Goal: Complete application form

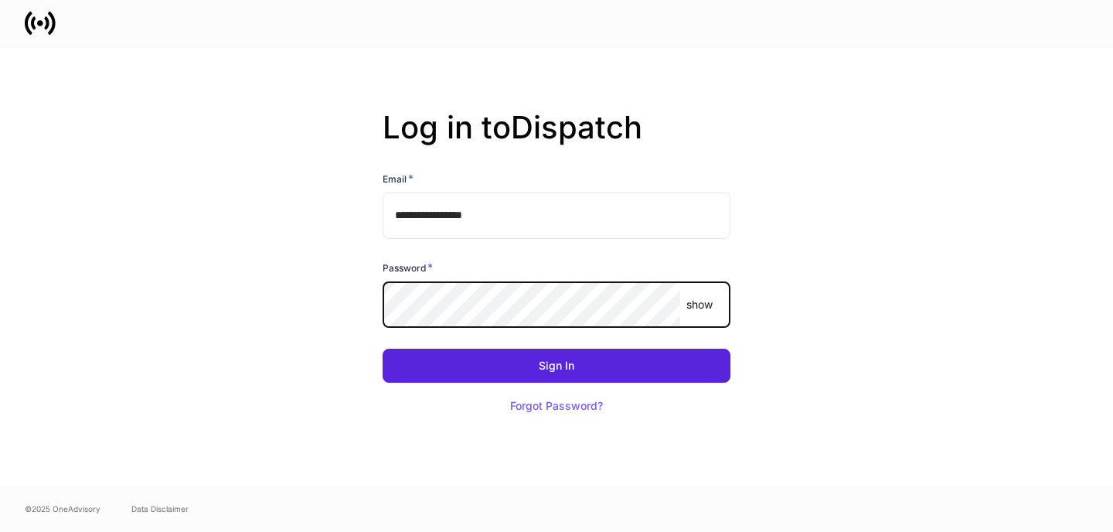
click at [383, 349] on button "Sign In" at bounding box center [557, 366] width 348 height 34
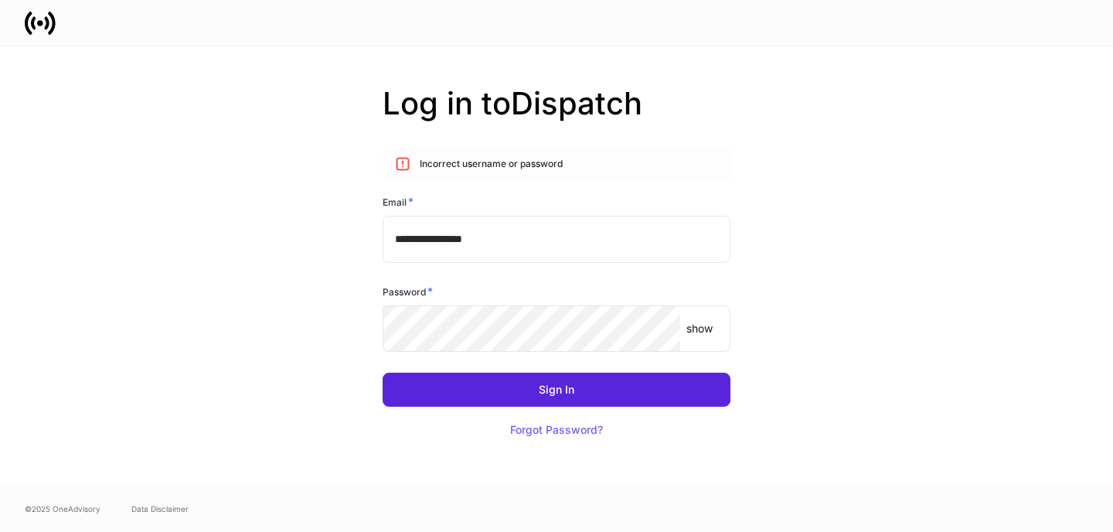
click at [707, 330] on p "show" at bounding box center [699, 328] width 26 height 15
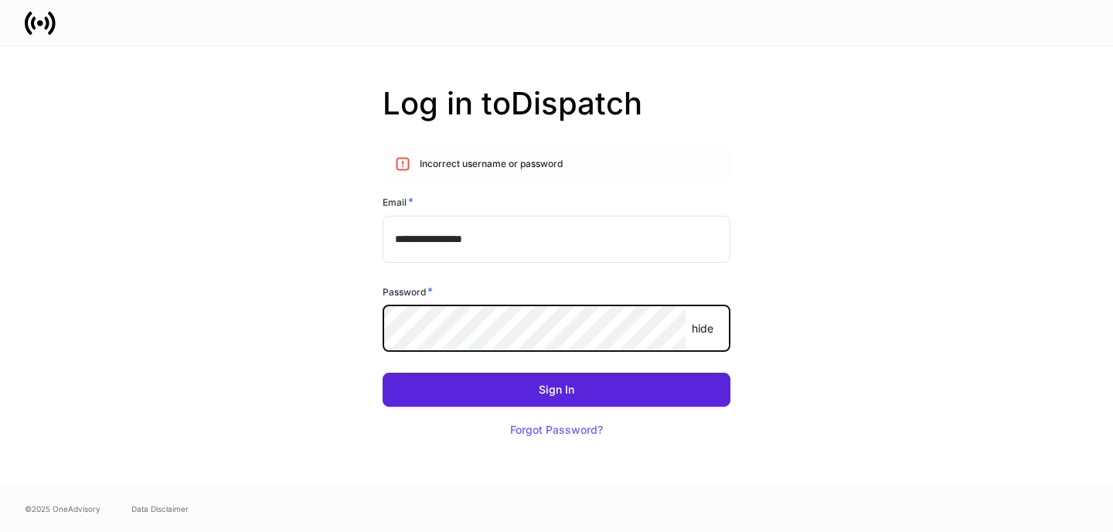
click at [383, 372] on button "Sign In" at bounding box center [557, 389] width 348 height 34
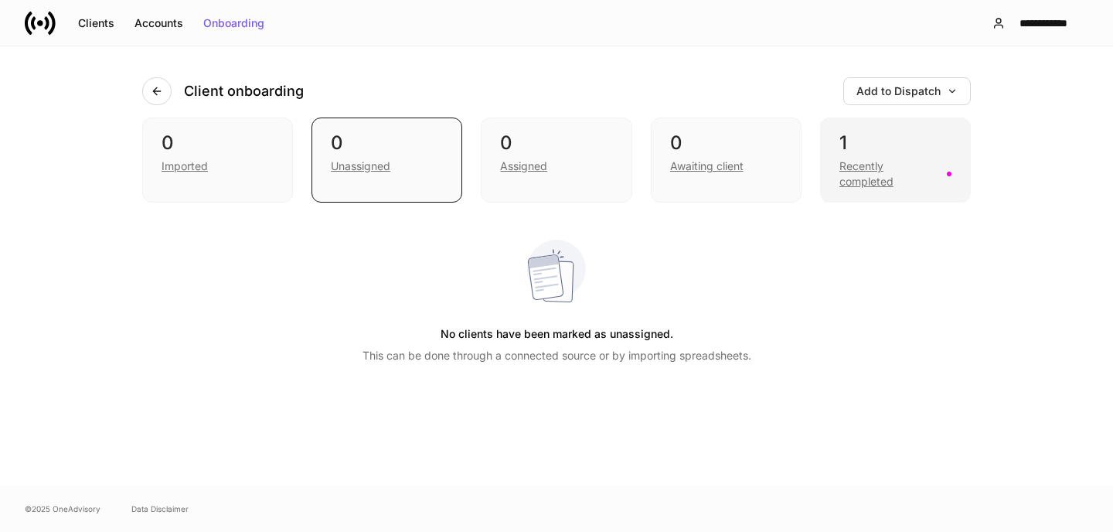
click at [876, 190] on div "1 Recently completed" at bounding box center [895, 159] width 151 height 85
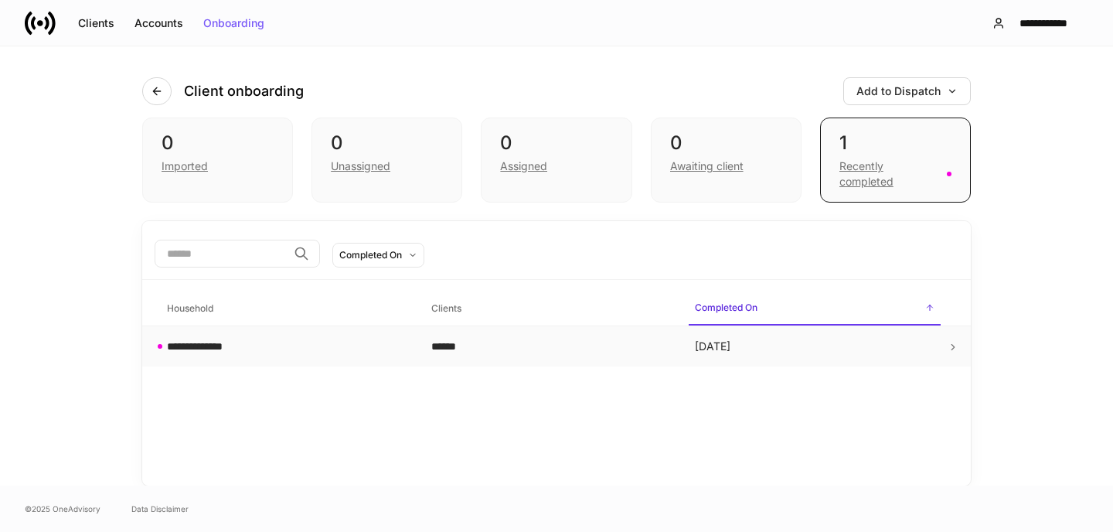
click at [598, 350] on div "******" at bounding box center [551, 345] width 240 height 15
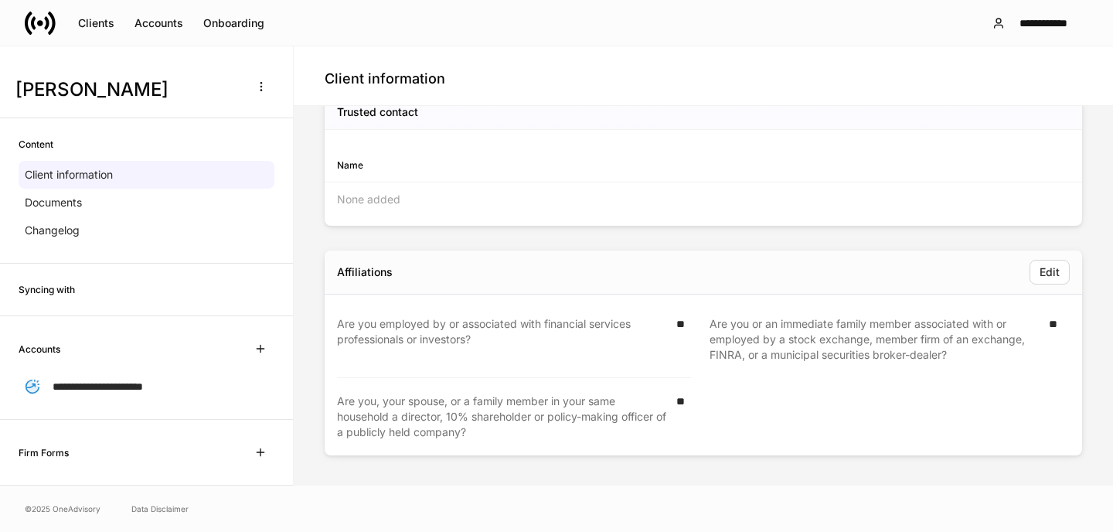
scroll to position [591, 0]
click at [145, 393] on div "**********" at bounding box center [147, 386] width 256 height 29
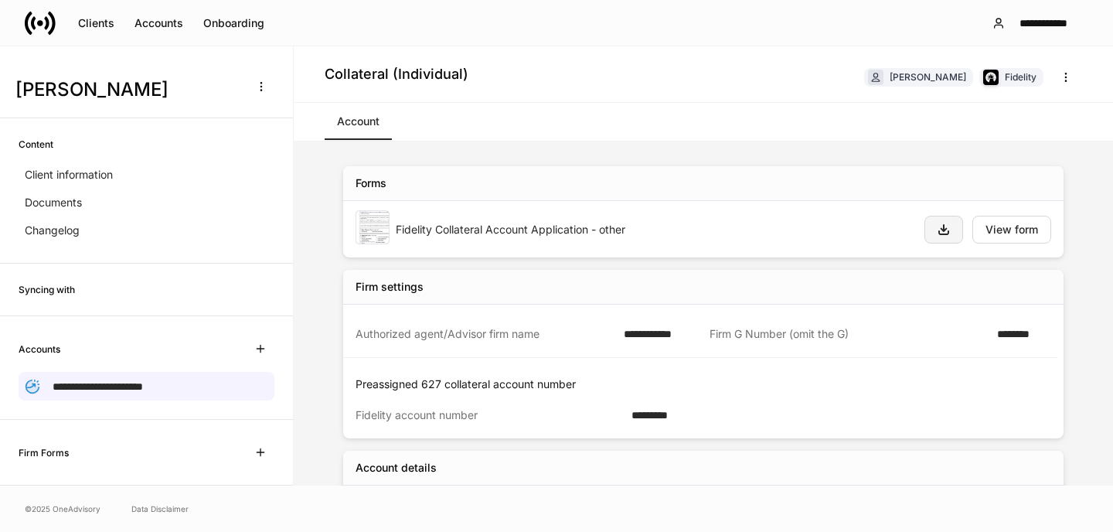
click at [946, 232] on icon "button" at bounding box center [943, 229] width 12 height 12
click at [50, 193] on div "Documents" at bounding box center [147, 203] width 256 height 28
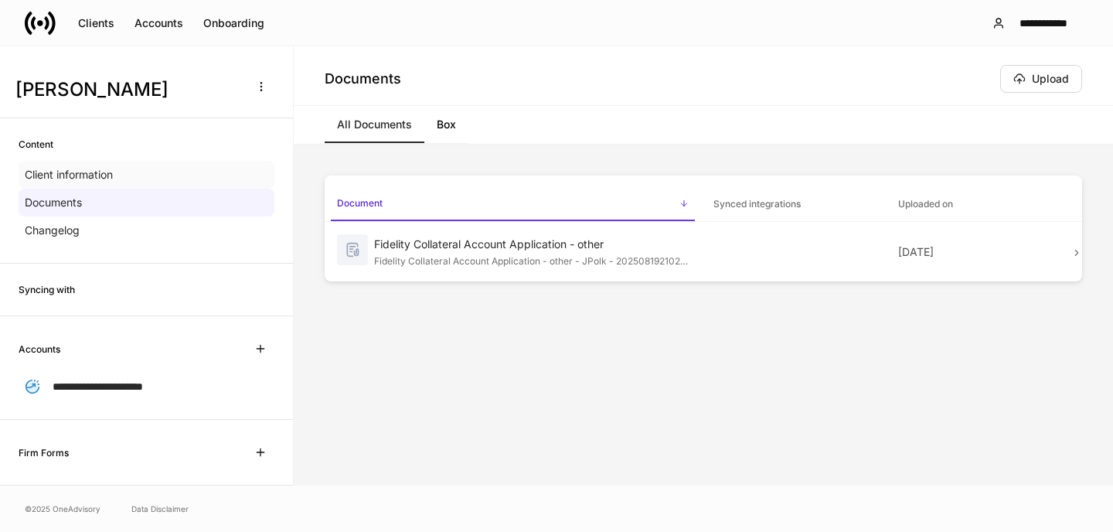
click at [74, 182] on p "Client information" at bounding box center [69, 174] width 88 height 15
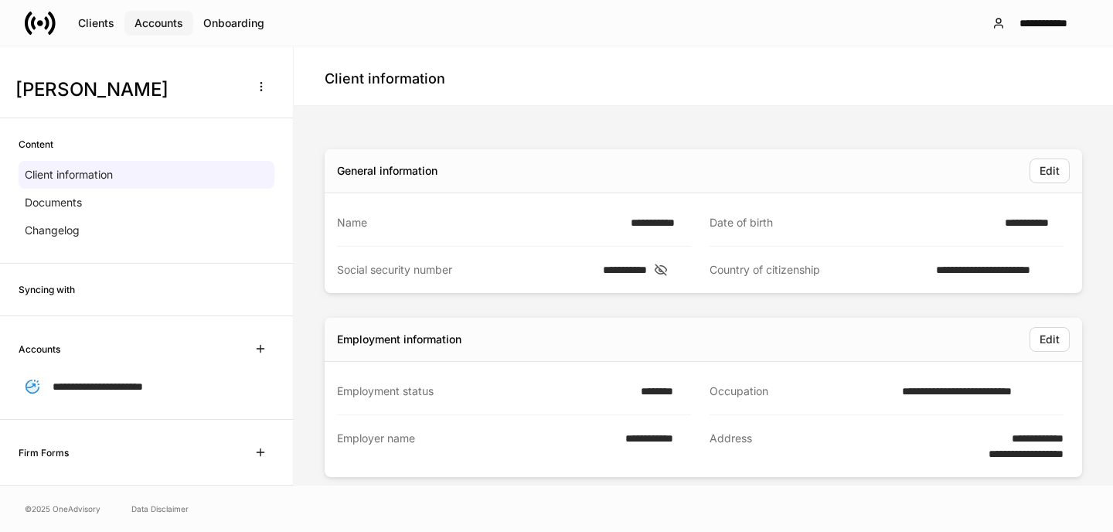
click at [153, 29] on button "Accounts" at bounding box center [158, 23] width 69 height 25
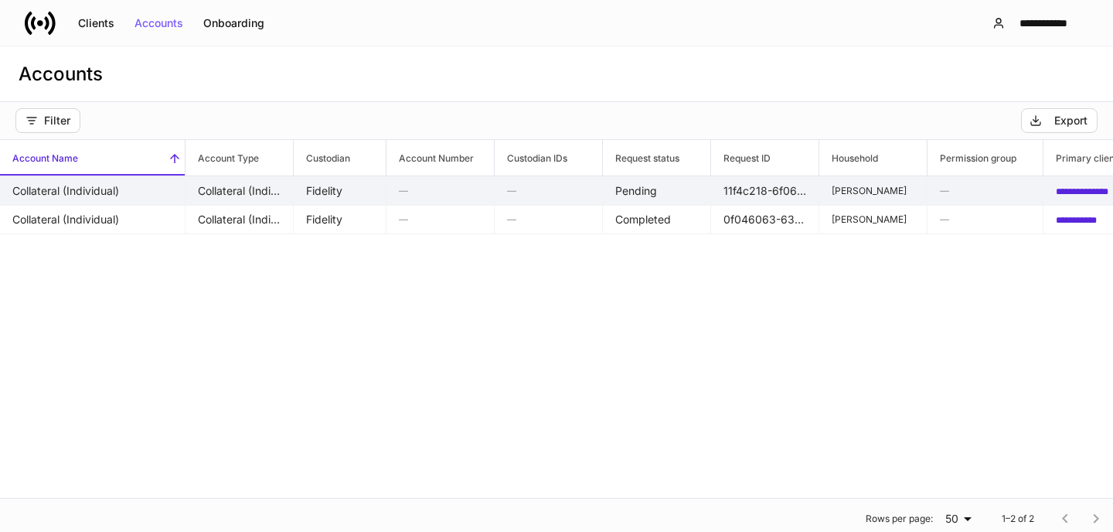
click at [631, 199] on td "Pending" at bounding box center [657, 190] width 108 height 29
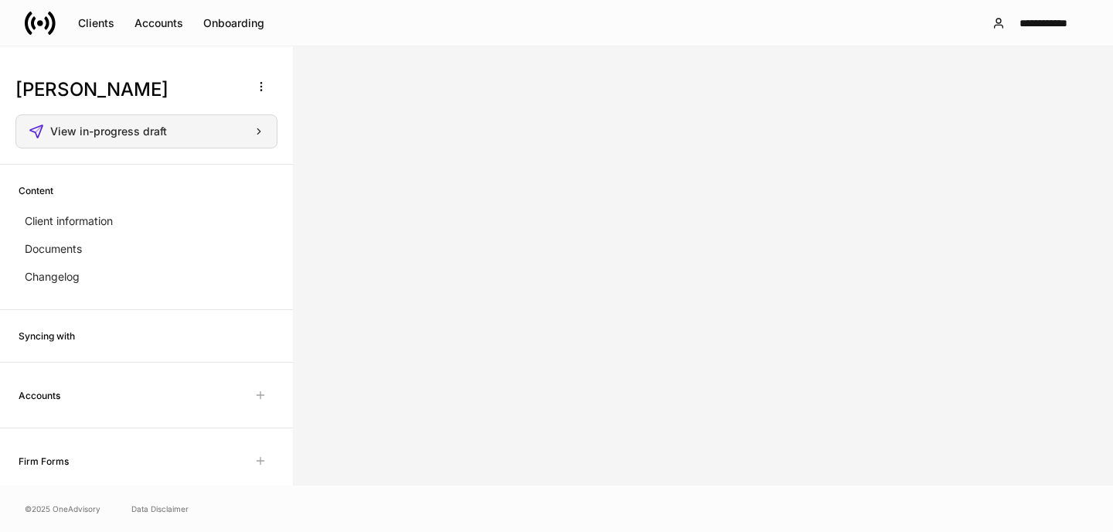
click at [169, 141] on button "View in-progress draft" at bounding box center [146, 131] width 262 height 34
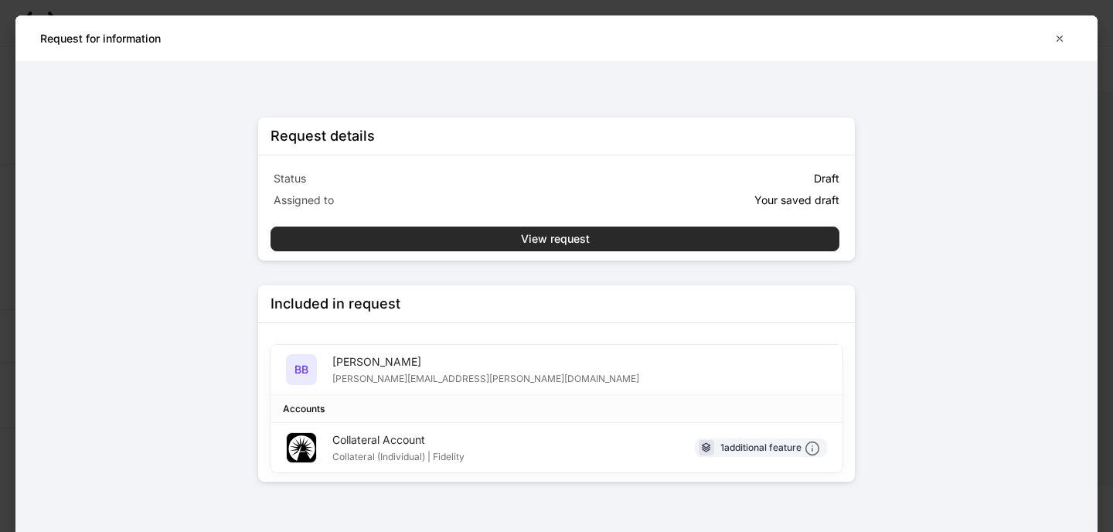
click at [364, 246] on button "View request" at bounding box center [554, 238] width 569 height 25
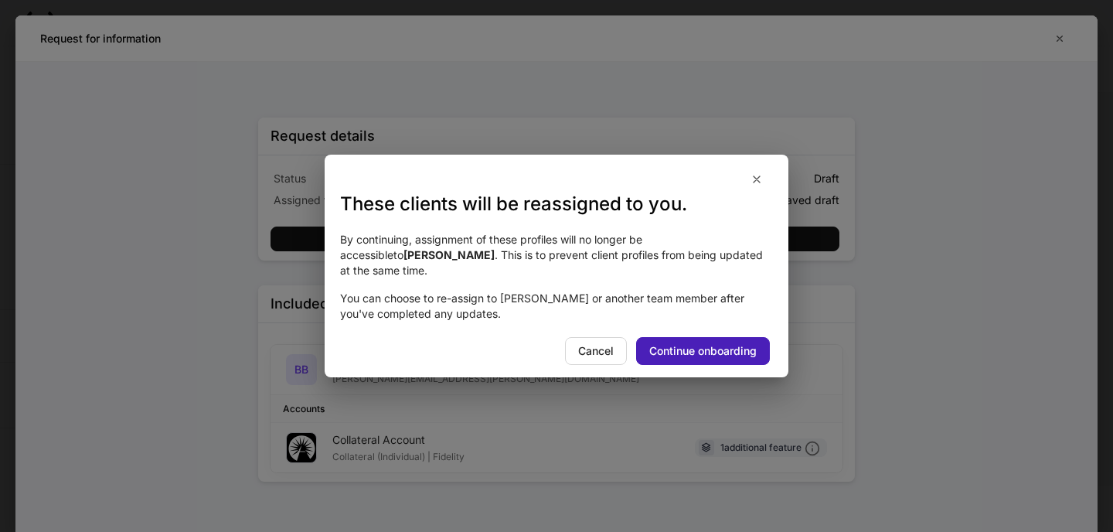
click at [668, 349] on div "Continue onboarding" at bounding box center [702, 350] width 107 height 11
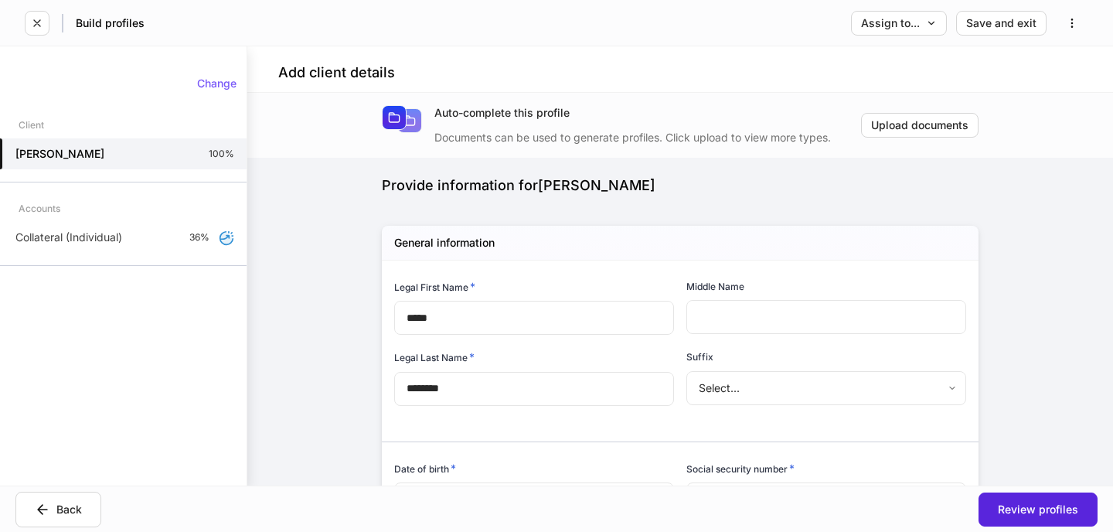
type input "**********"
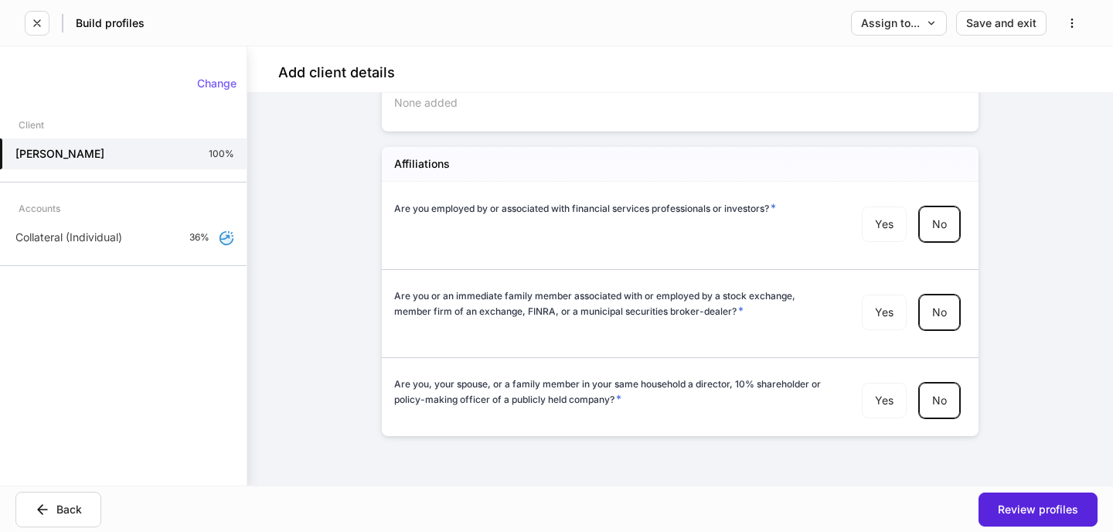
scroll to position [1560, 0]
click at [111, 233] on p "Collateral (Individual)" at bounding box center [68, 237] width 107 height 15
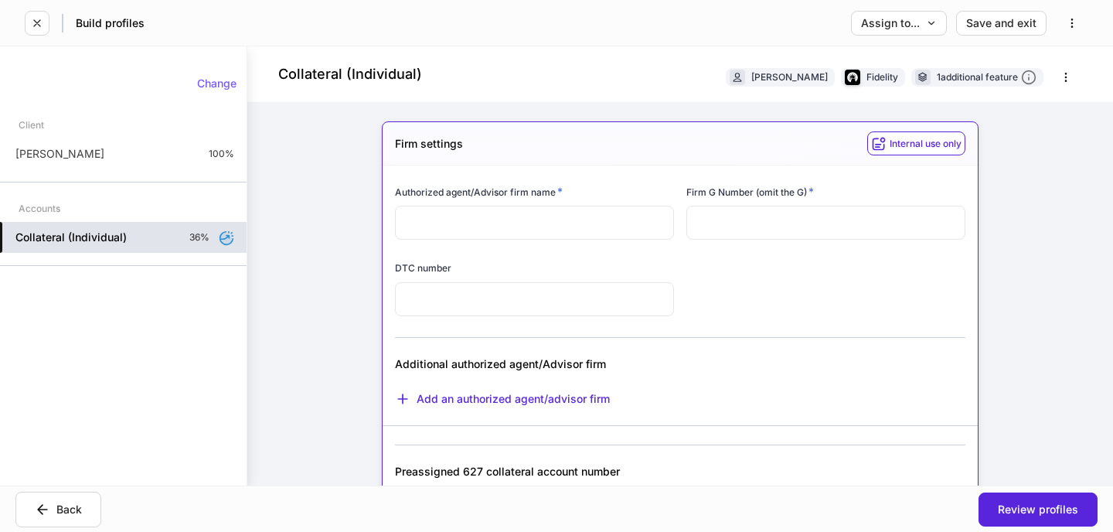
click at [562, 225] on input "text" at bounding box center [534, 223] width 279 height 34
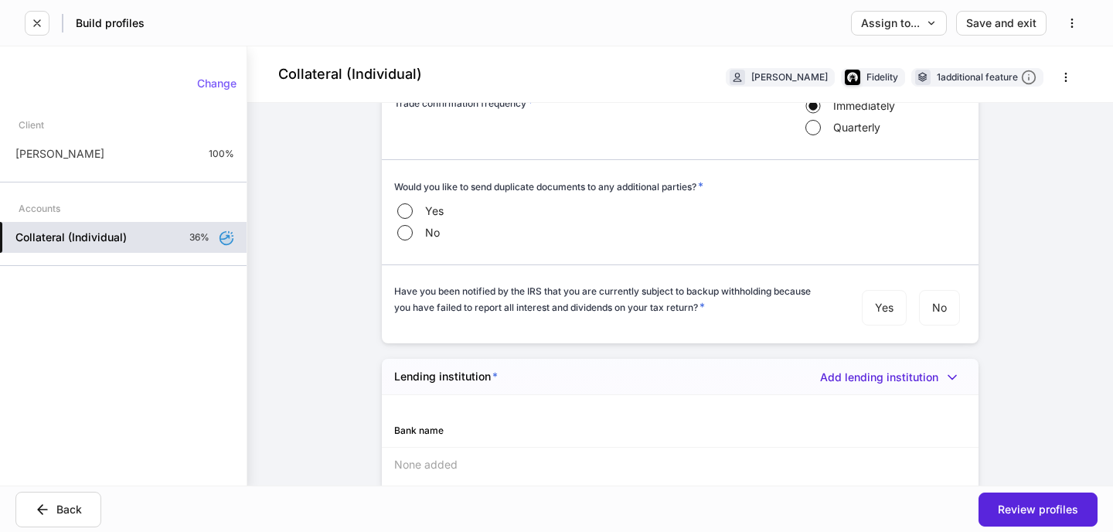
scroll to position [1847, 0]
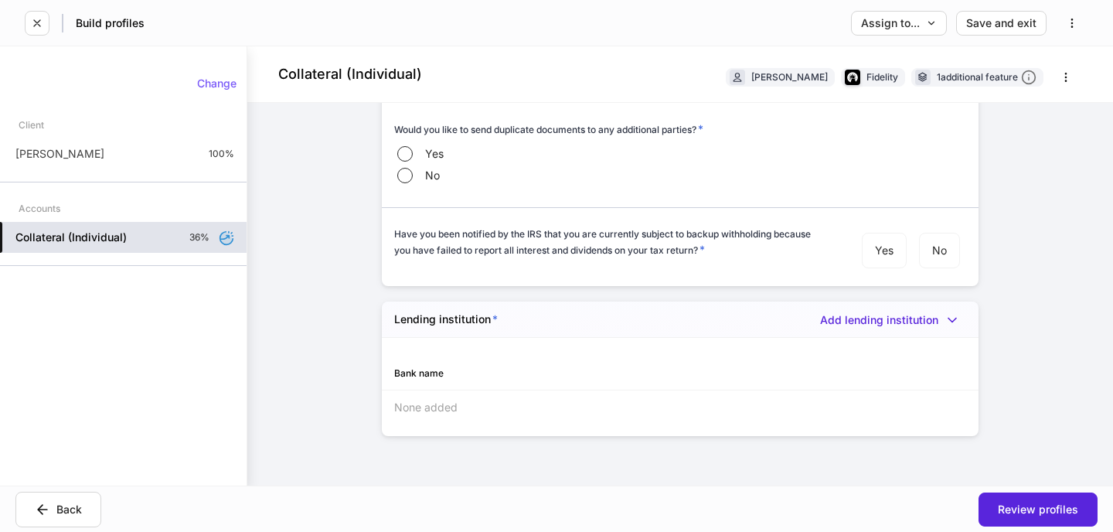
click at [499, 409] on div "None added" at bounding box center [680, 407] width 597 height 34
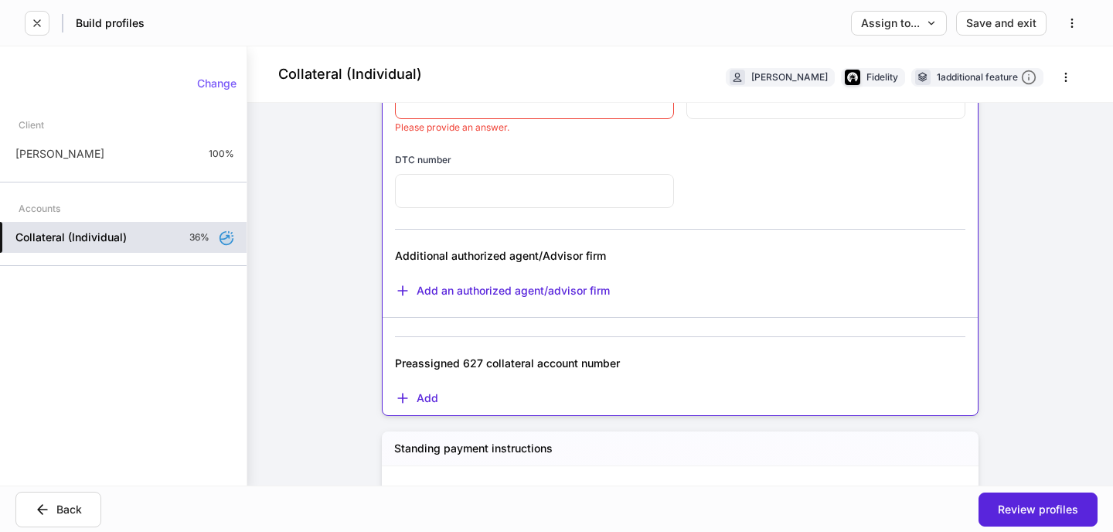
scroll to position [117, 0]
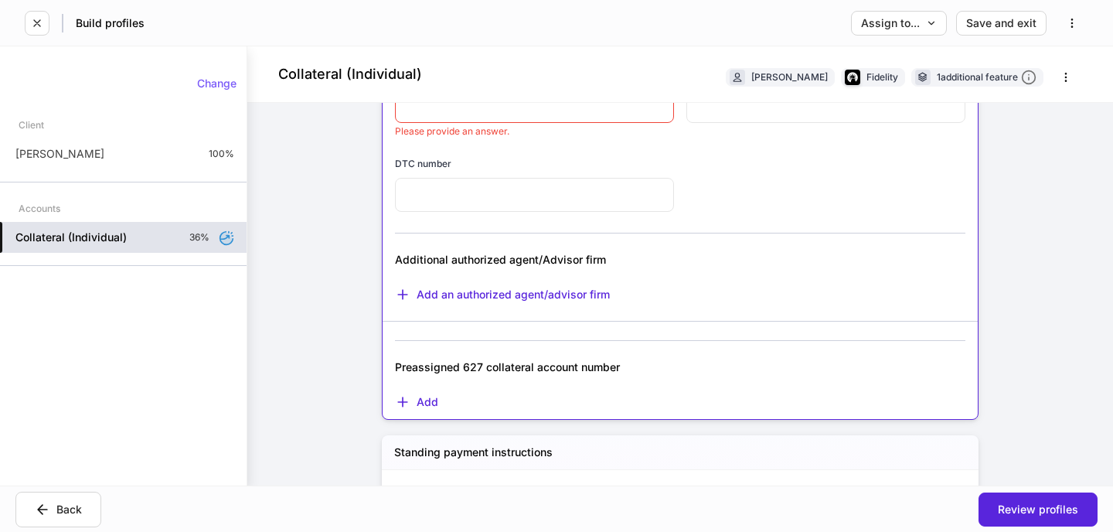
click at [425, 410] on div "Firm settings Internal use only Authorized agent/Advisor firm name * ​ Please p…" at bounding box center [680, 212] width 597 height 415
click at [420, 397] on div "Add" at bounding box center [416, 401] width 43 height 15
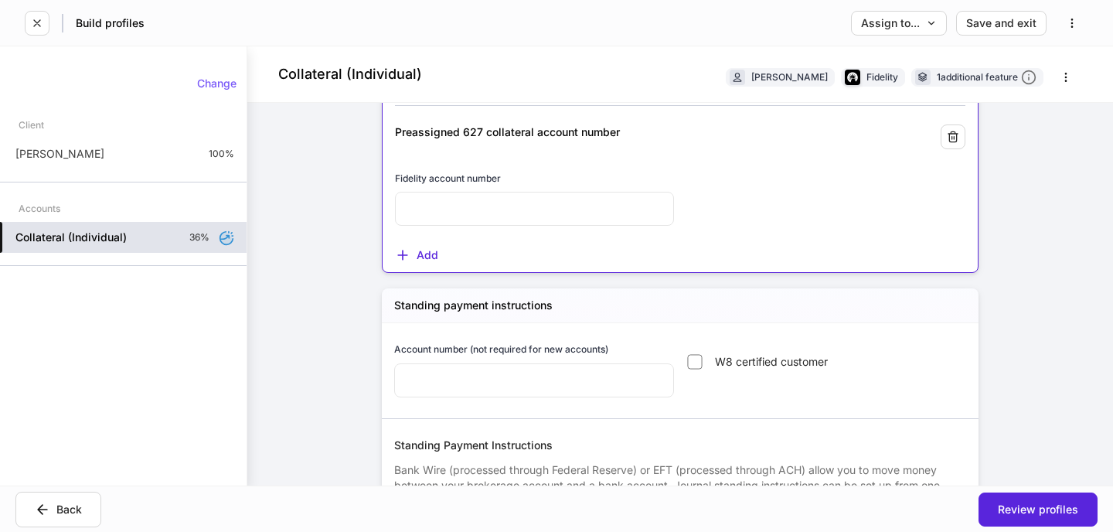
scroll to position [354, 0]
click at [489, 219] on input "text" at bounding box center [534, 206] width 279 height 34
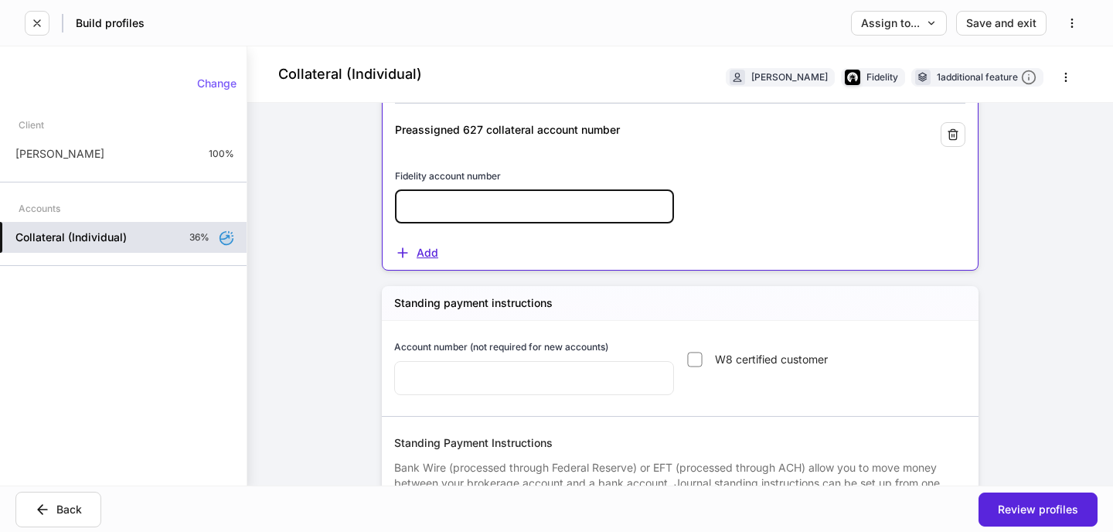
click at [416, 249] on div "Add" at bounding box center [674, 243] width 583 height 35
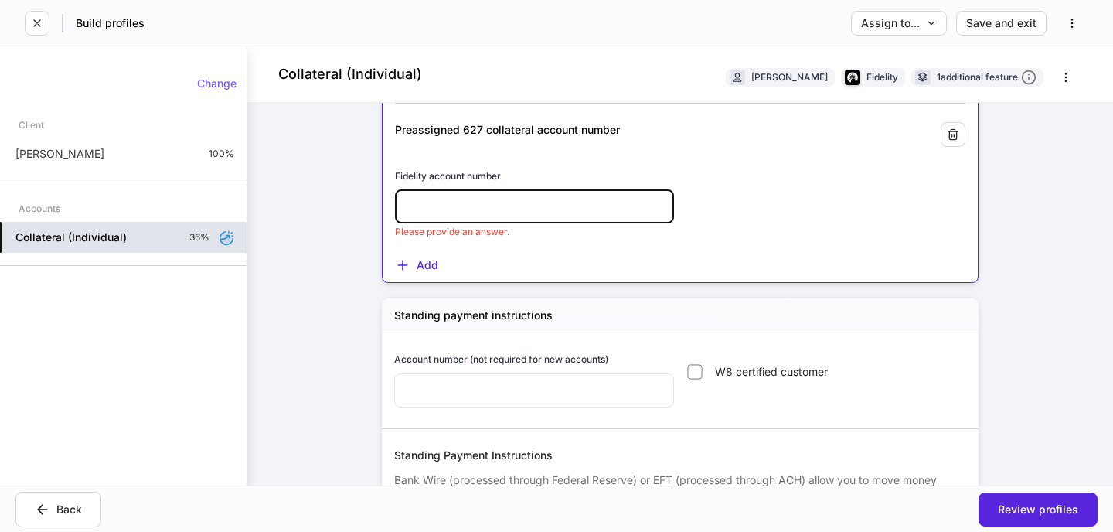
click at [442, 210] on input "text" at bounding box center [534, 206] width 279 height 34
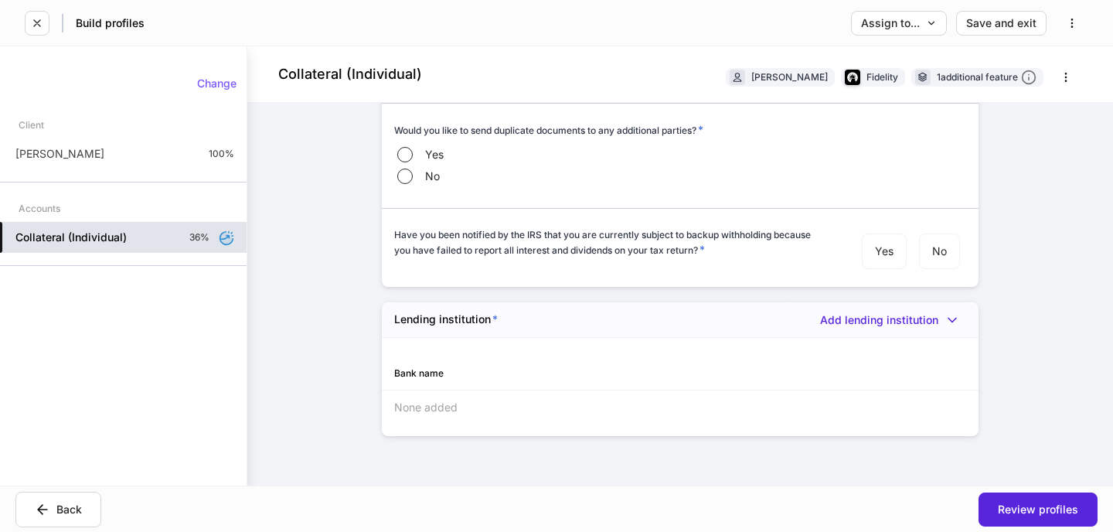
scroll to position [0, 0]
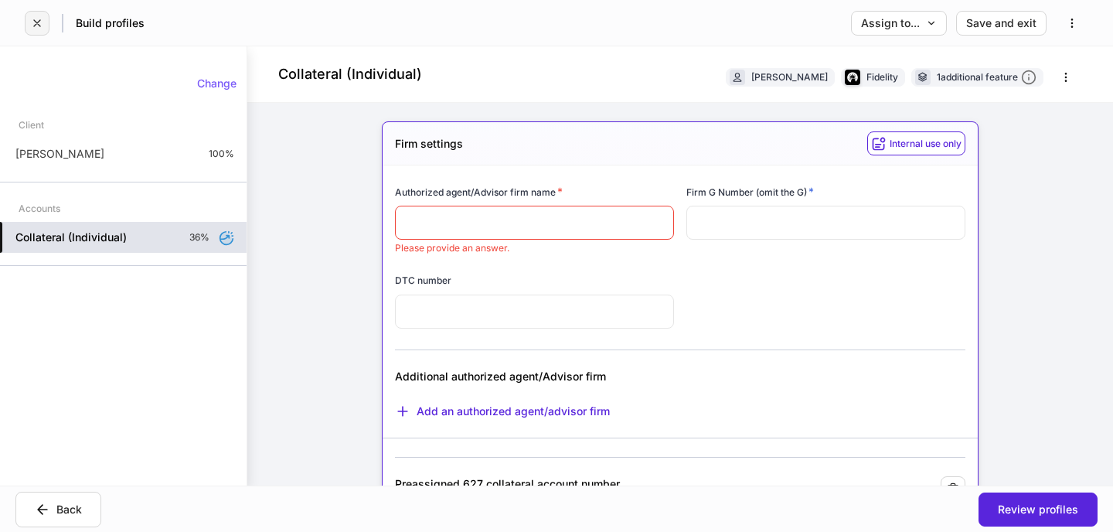
click at [43, 26] on button "button" at bounding box center [37, 23] width 25 height 25
